Goal: Find specific page/section: Find specific page/section

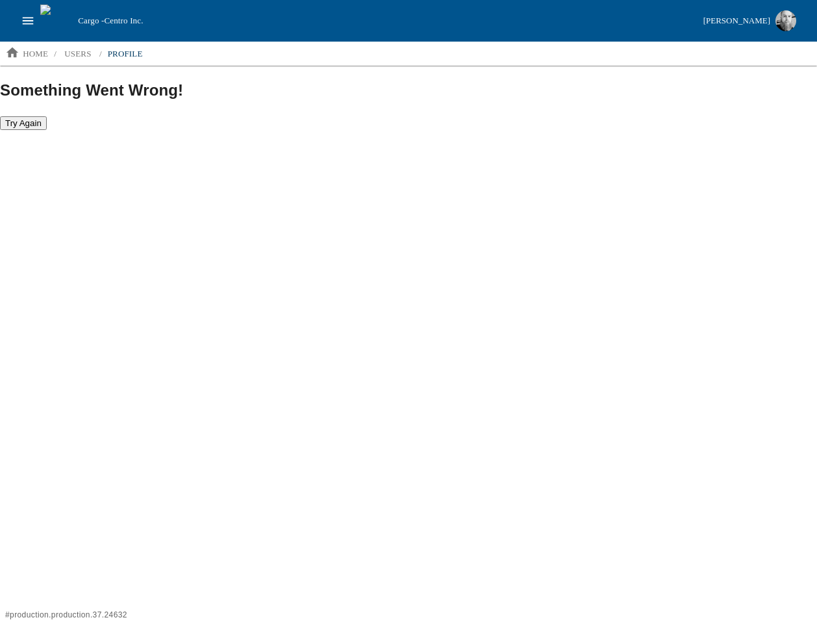
click at [30, 123] on button "Try Again" at bounding box center [23, 123] width 47 height 14
click at [32, 53] on p "home" at bounding box center [35, 53] width 25 height 13
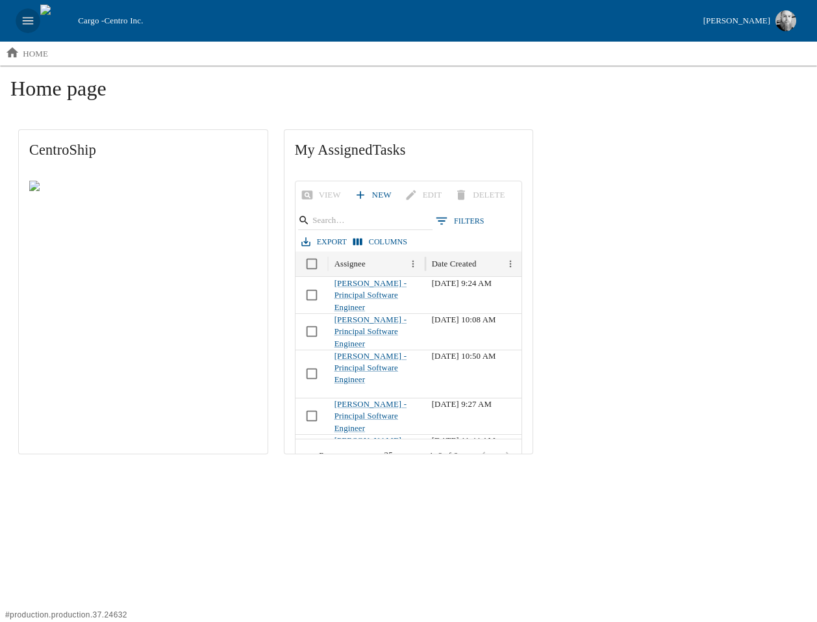
click at [25, 15] on icon "open drawer" at bounding box center [28, 21] width 14 height 14
